Goal: Transaction & Acquisition: Download file/media

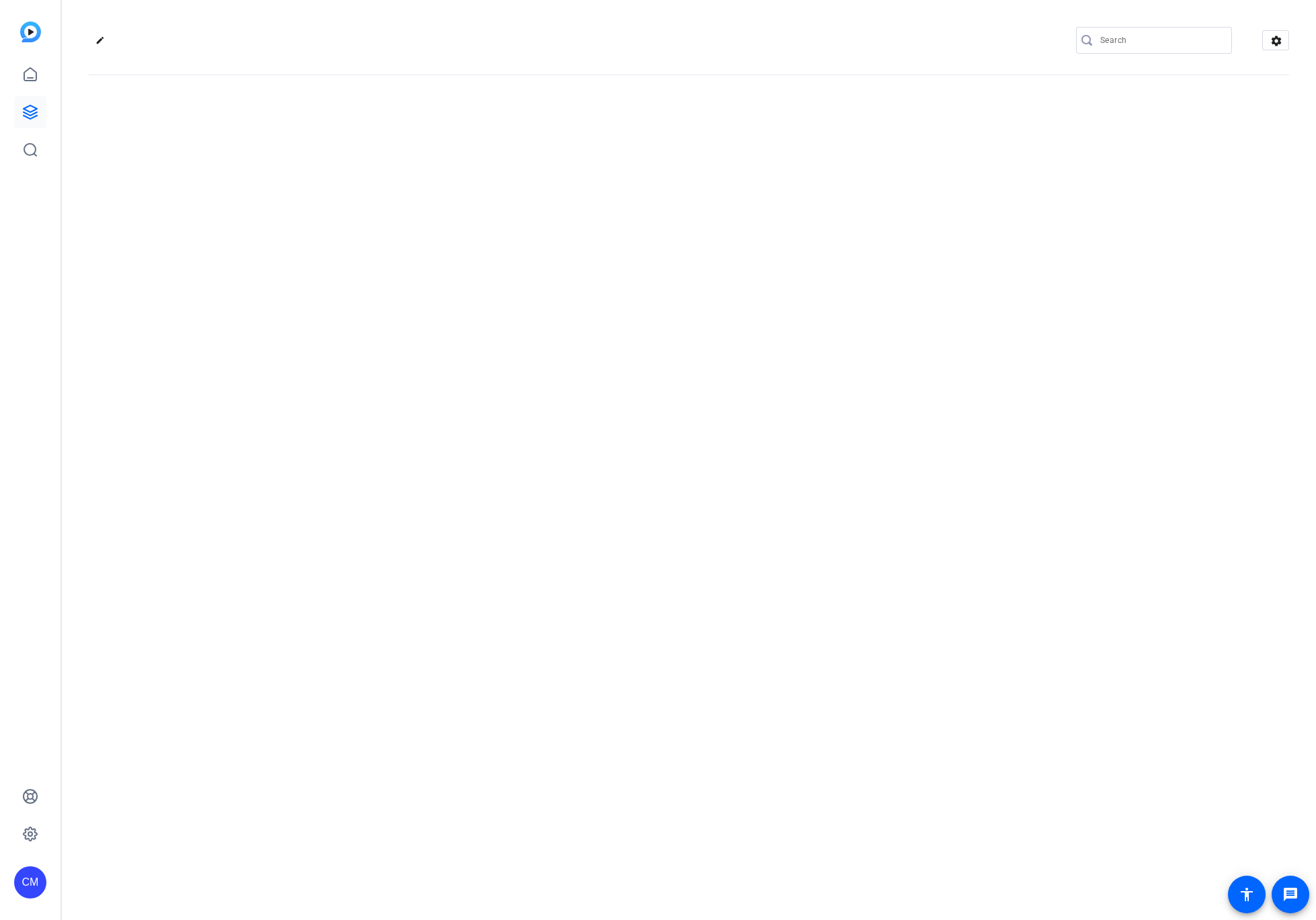
type input "[EMAIL_ADDRESS][DOMAIN_NAME]"
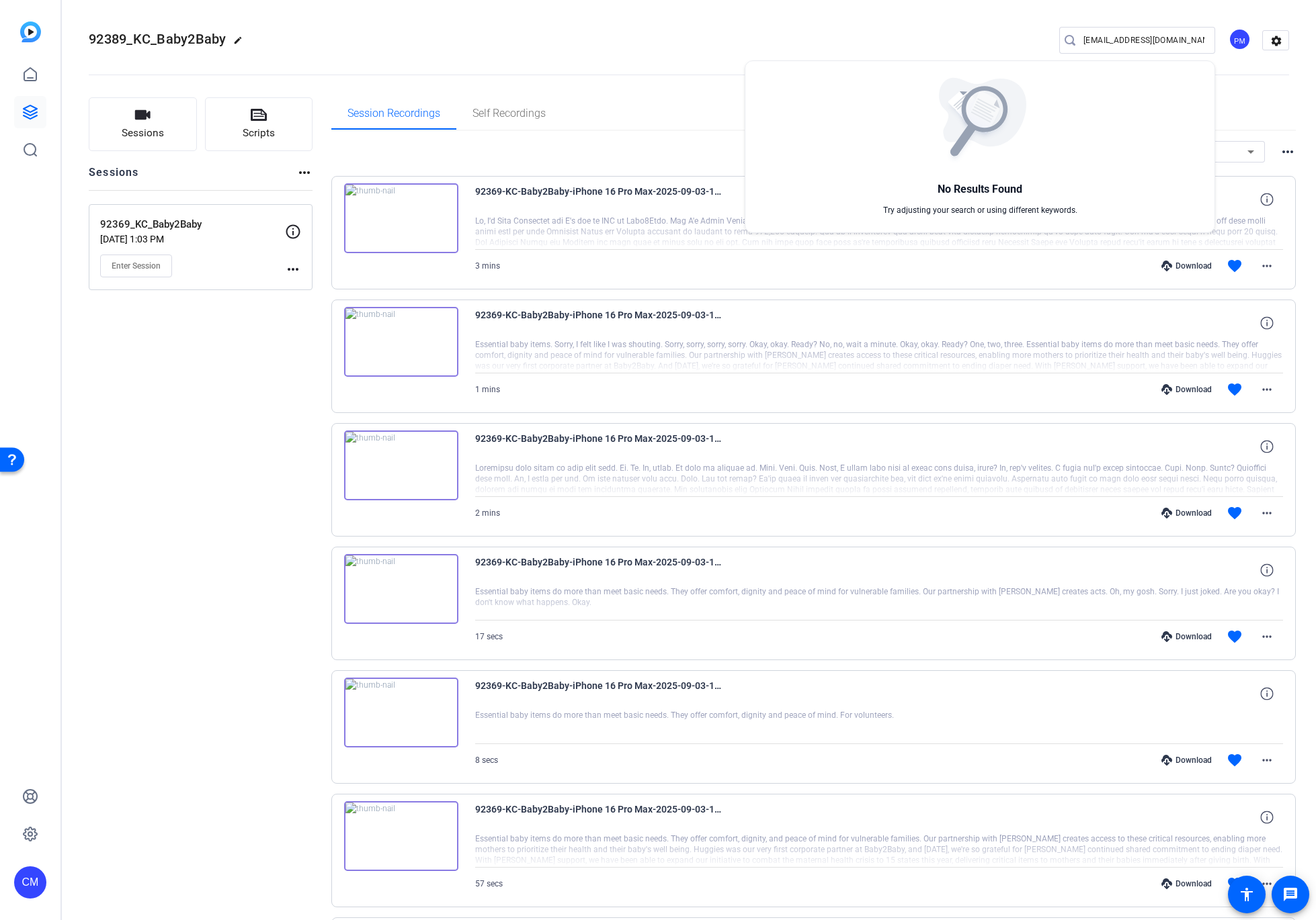
click at [1066, 92] on div at bounding box center [980, 120] width 194 height 88
click at [1302, 88] on div at bounding box center [658, 460] width 1316 height 920
drag, startPoint x: 526, startPoint y: 768, endPoint x: 484, endPoint y: 748, distance: 46.5
click at [484, 748] on div "8 secs Download favorite more_horiz" at bounding box center [879, 760] width 808 height 33
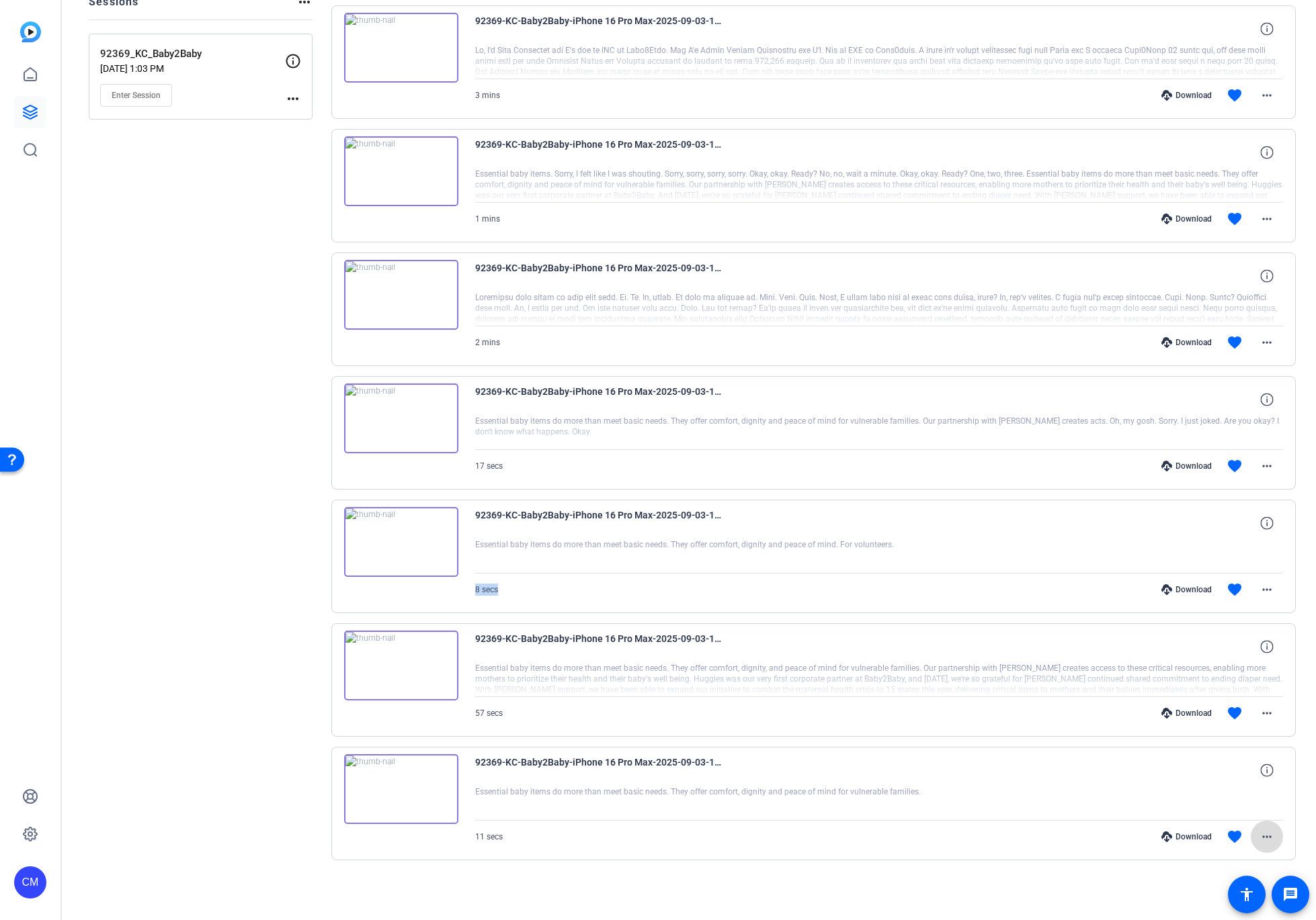
click at [1261, 835] on mat-icon "more_horiz" at bounding box center [1267, 836] width 16 height 16
click at [1234, 704] on span "Download MP4" at bounding box center [1224, 708] width 81 height 16
click at [1261, 715] on mat-icon "more_horiz" at bounding box center [1267, 713] width 16 height 16
click at [1238, 774] on span "Download MP4" at bounding box center [1224, 775] width 81 height 16
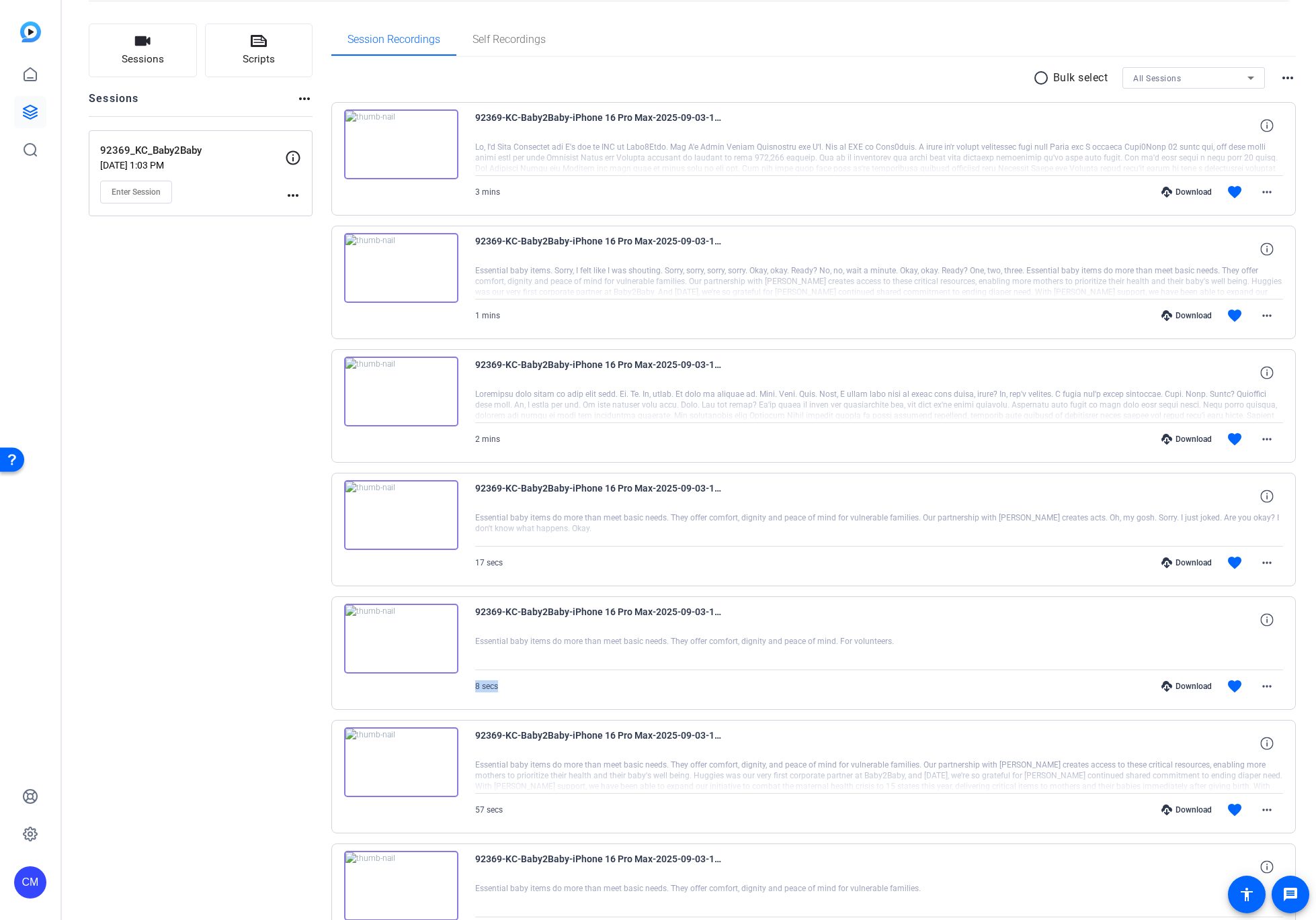
scroll to position [0, 0]
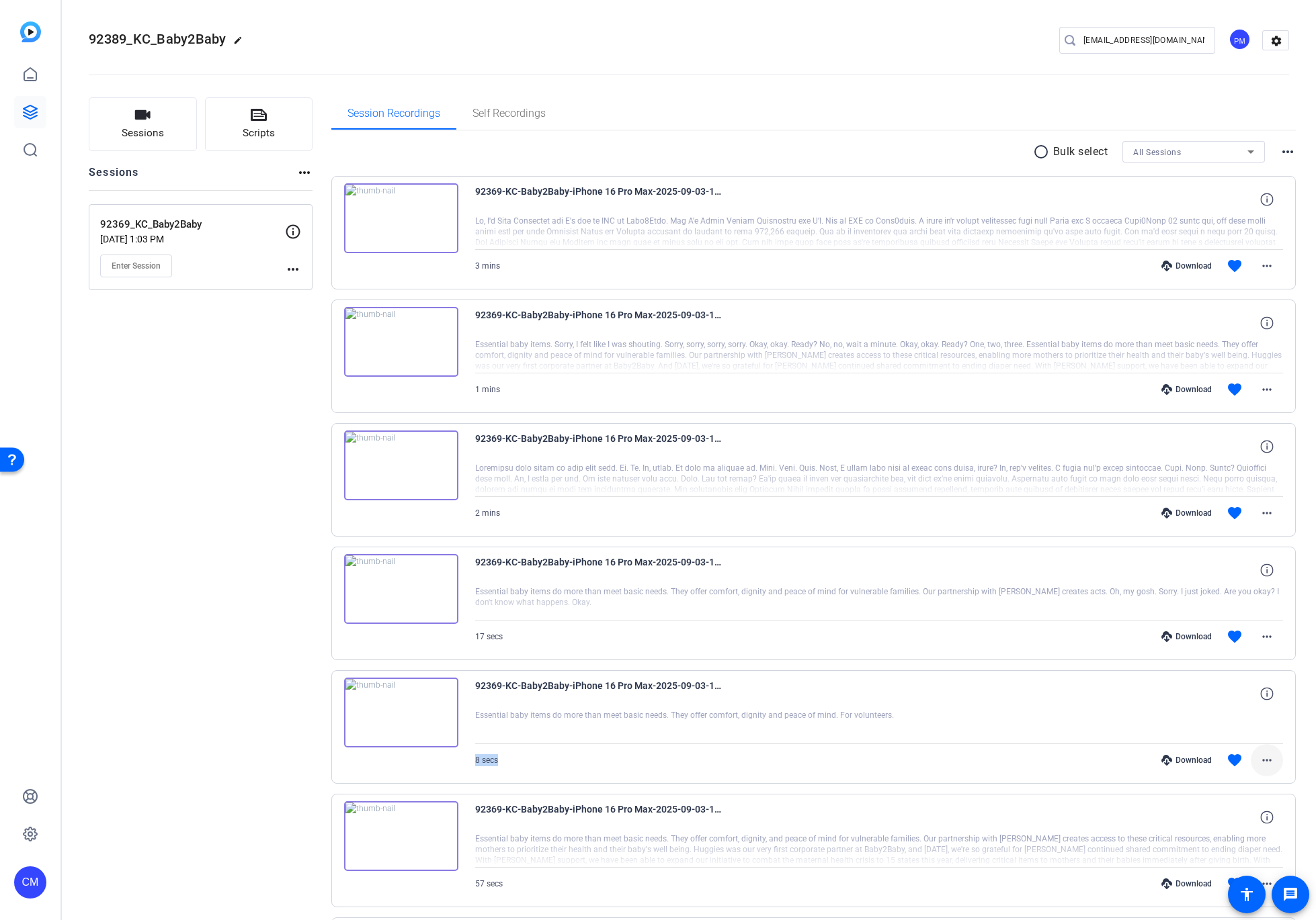
click at [1264, 760] on mat-icon "more_horiz" at bounding box center [1267, 760] width 16 height 16
click at [1232, 636] on span "Download MP4" at bounding box center [1224, 632] width 81 height 16
click at [1259, 634] on mat-icon "more_horiz" at bounding box center [1267, 636] width 16 height 16
click at [1212, 698] on span "Download MP4" at bounding box center [1224, 698] width 81 height 16
click at [1265, 513] on mat-icon "more_horiz" at bounding box center [1267, 513] width 16 height 16
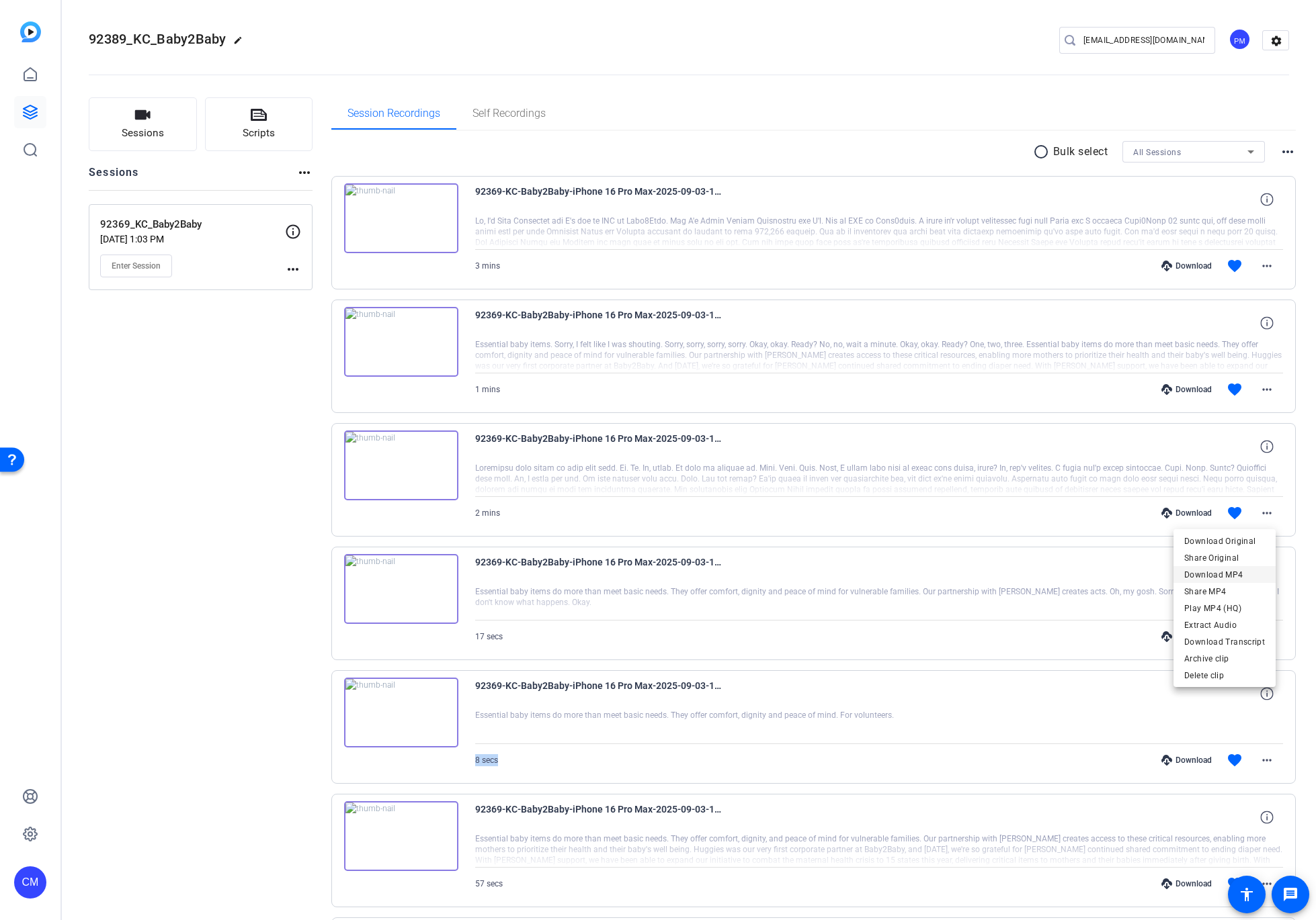
click at [1228, 576] on span "Download MP4" at bounding box center [1224, 575] width 81 height 16
click at [1261, 387] on mat-icon "more_horiz" at bounding box center [1267, 389] width 16 height 16
click at [1235, 448] on span "Download MP4" at bounding box center [1224, 452] width 81 height 16
click at [1261, 264] on mat-icon "more_horiz" at bounding box center [1267, 266] width 16 height 16
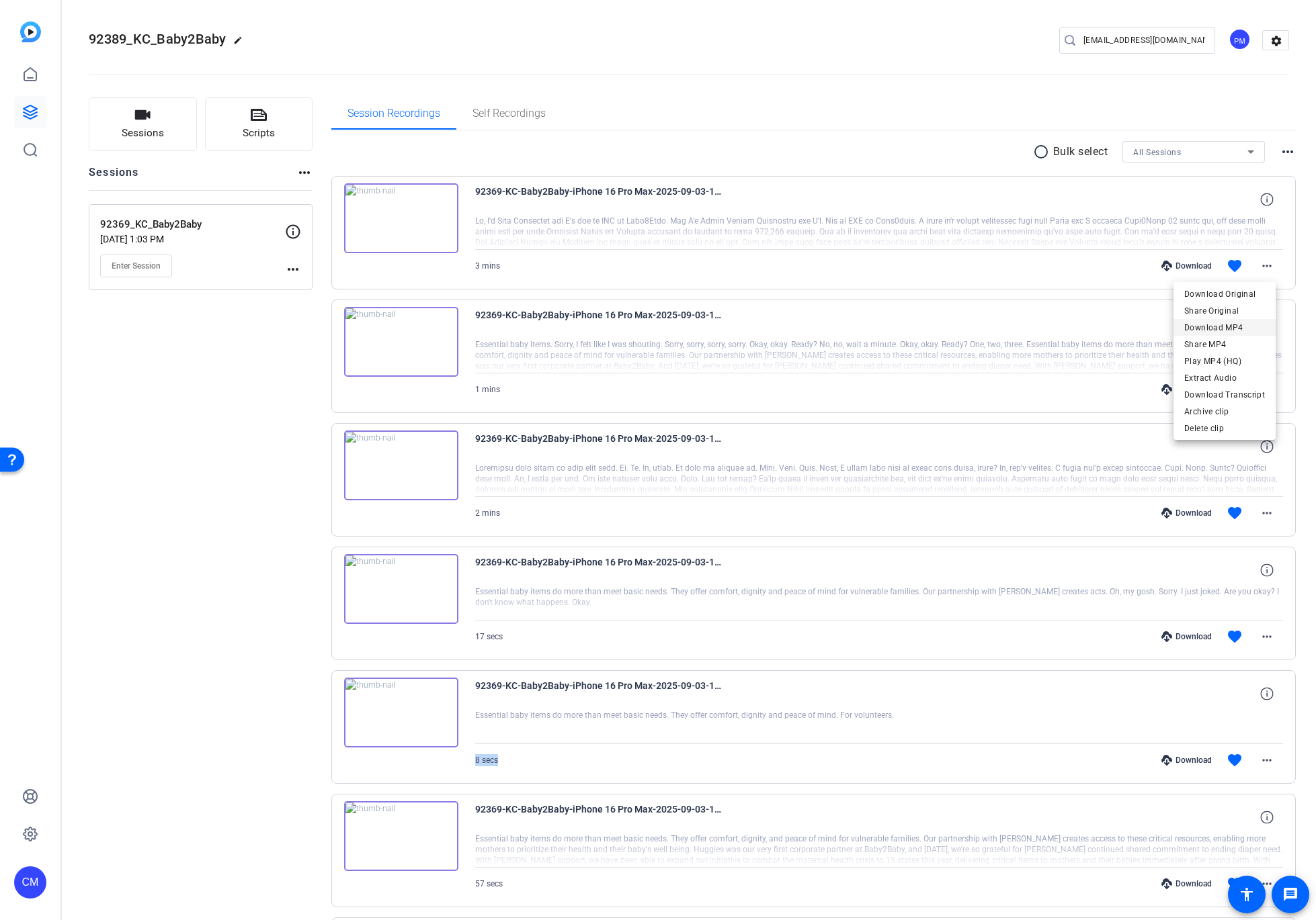
click at [1228, 325] on span "Download MP4" at bounding box center [1224, 327] width 81 height 16
